Goal: Task Accomplishment & Management: Manage account settings

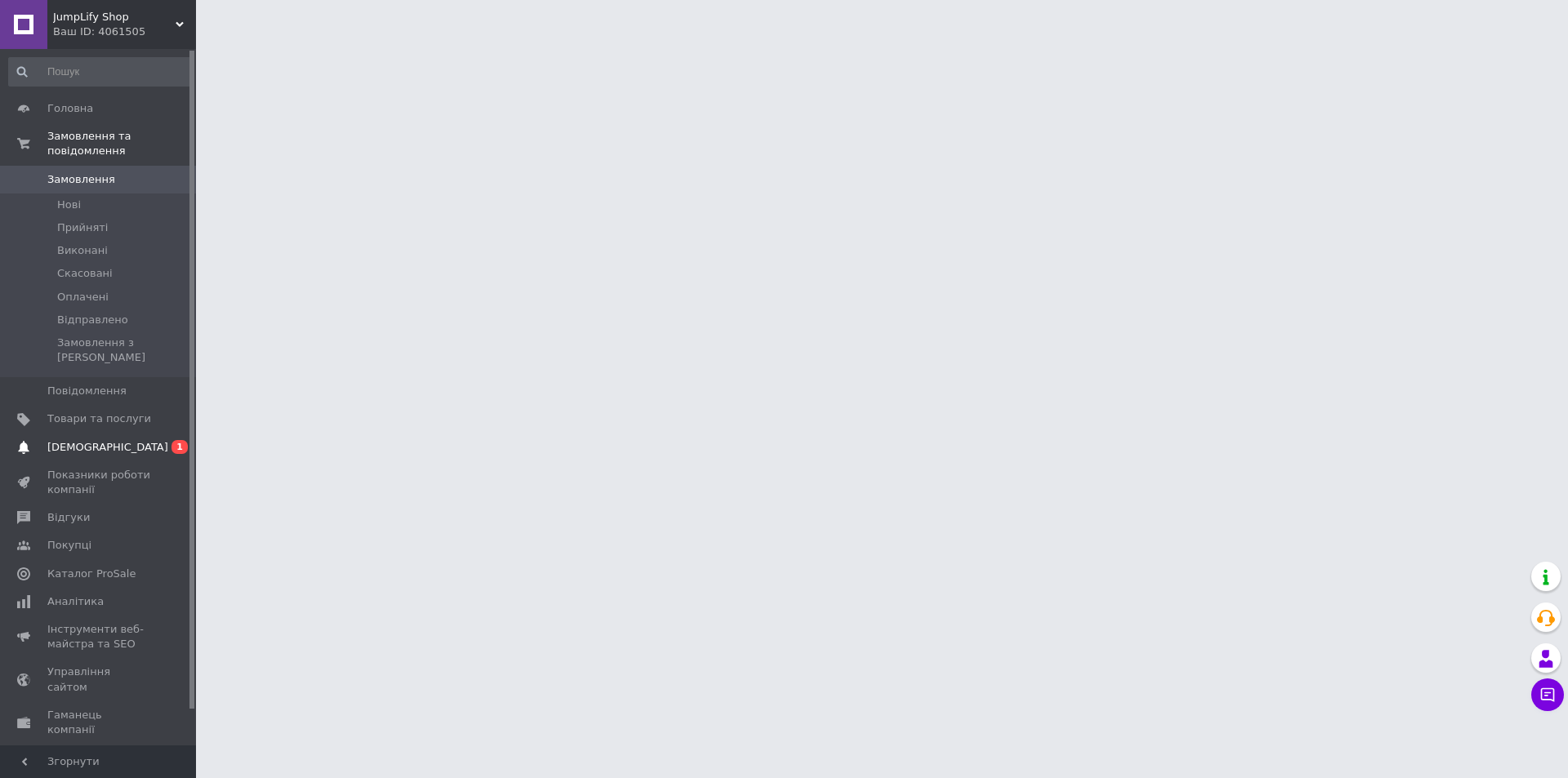
click at [155, 440] on span "0 1" at bounding box center [174, 448] width 45 height 15
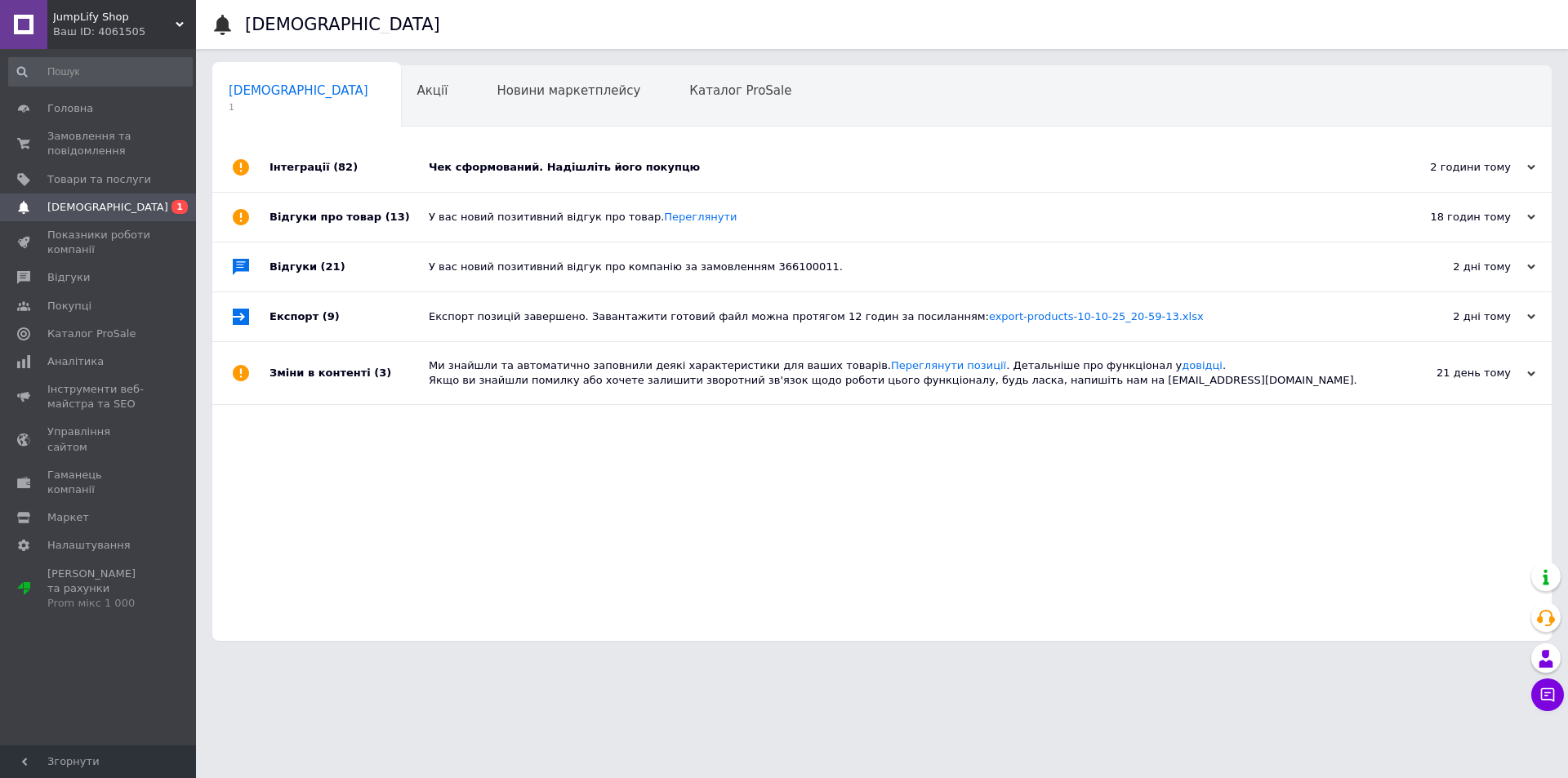
click at [363, 174] on div "Інтеграції (82)" at bounding box center [349, 167] width 160 height 49
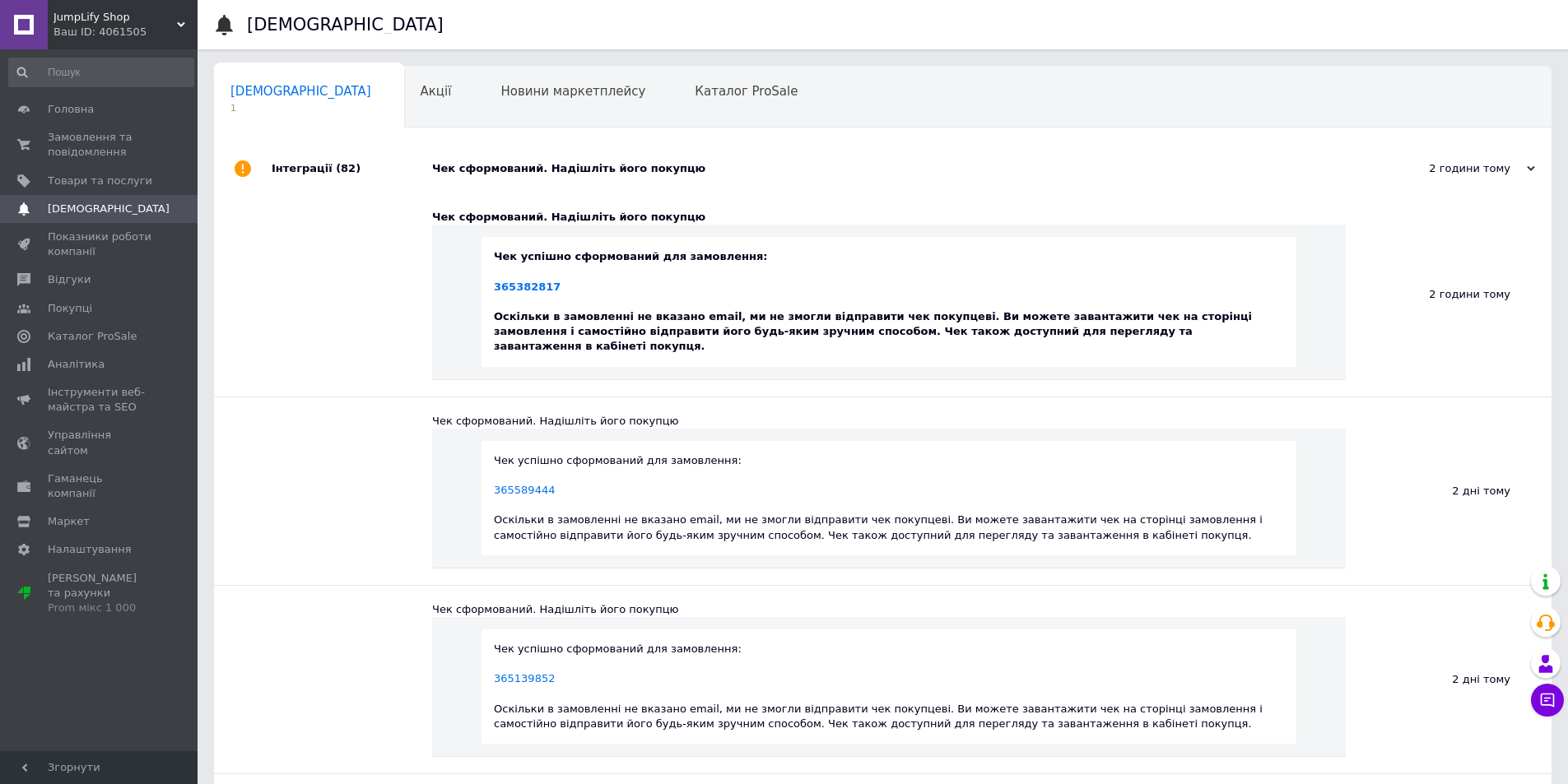
click at [378, 170] on div "Інтеграції (82)" at bounding box center [351, 168] width 161 height 50
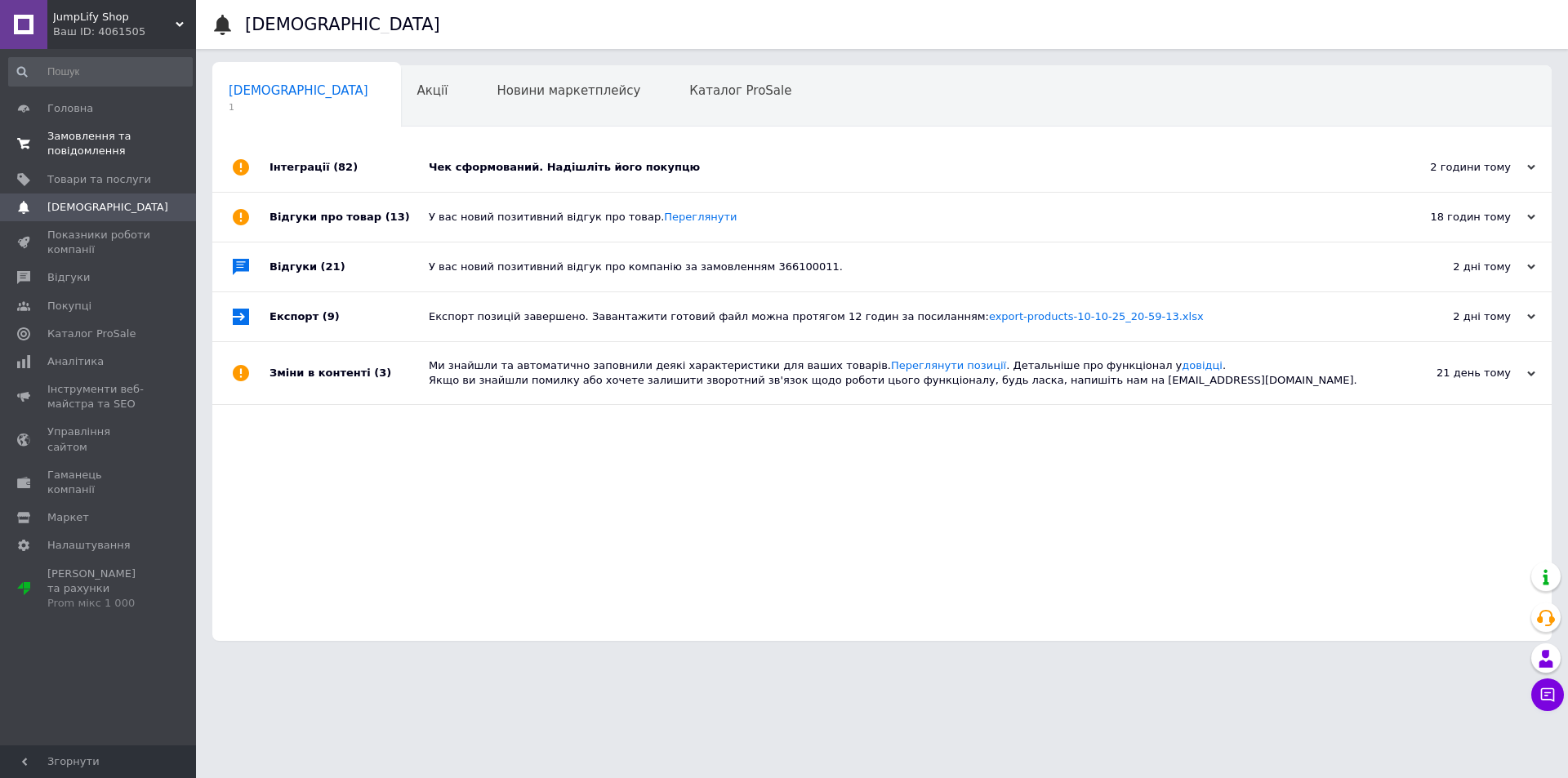
click at [81, 147] on span "Замовлення та повідомлення" at bounding box center [99, 143] width 104 height 29
